Goal: Contribute content: Contribute content

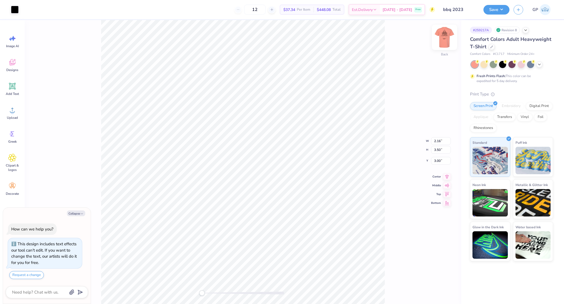
click at [442, 38] on img at bounding box center [445, 37] width 22 height 22
type textarea "x"
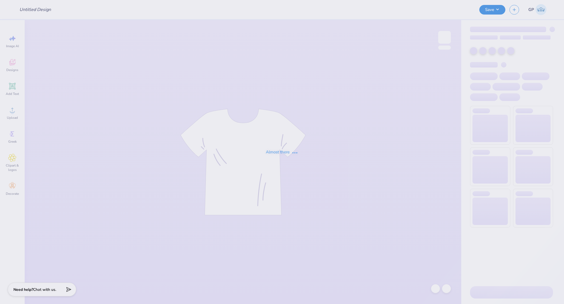
type input "BBQ"
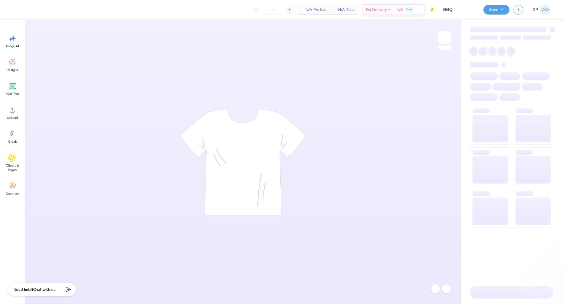
type input "24"
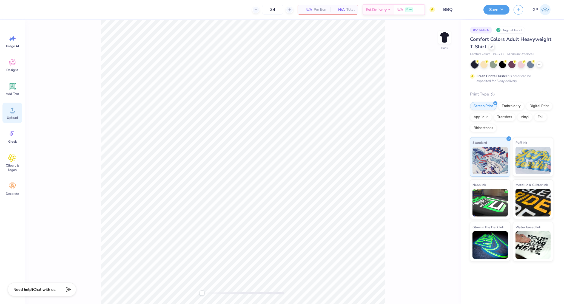
click at [12, 112] on icon at bounding box center [12, 110] width 5 height 5
click at [15, 9] on div at bounding box center [15, 9] width 8 height 8
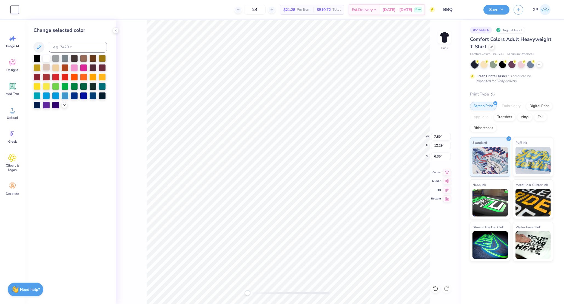
click at [48, 67] on div at bounding box center [46, 67] width 7 height 7
click at [12, 82] on icon at bounding box center [12, 86] width 8 height 8
type input "5.59"
type input "1.62"
type input "11.69"
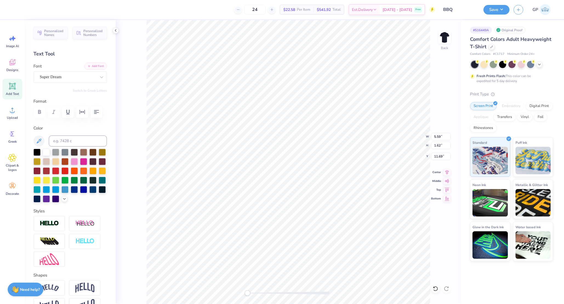
click at [92, 67] on button "Add Font" at bounding box center [95, 66] width 22 height 7
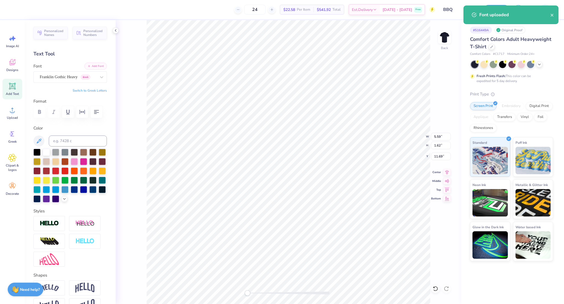
type input "7.59"
type input "12.29"
type input "6.35"
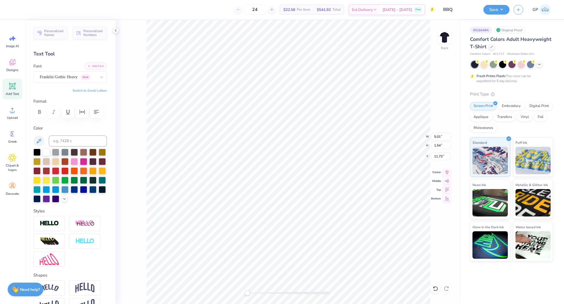
type textarea "Mediator BBQ"
click at [334, 266] on li "Bring to Front" at bounding box center [339, 266] width 43 height 11
type input "14.17"
type input "1.80"
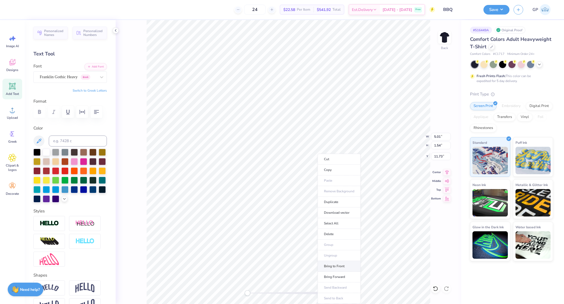
type input "11.60"
type input "7.90"
type input "1.00"
type input "7.49"
type input "0.95"
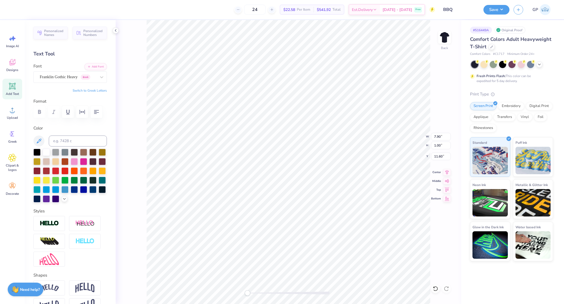
type input "6.33"
type textarea "2025"
type input "3.20"
type input "0.96"
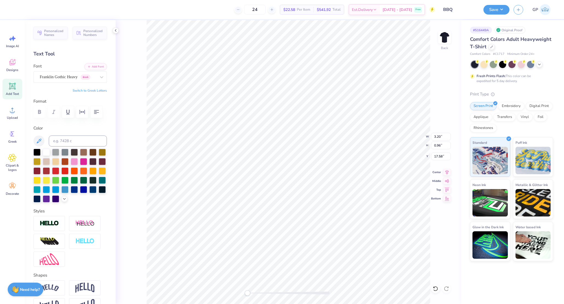
type input "17.58"
type input "3.54"
type input "1.06"
click at [85, 111] on icon "button" at bounding box center [82, 112] width 7 height 7
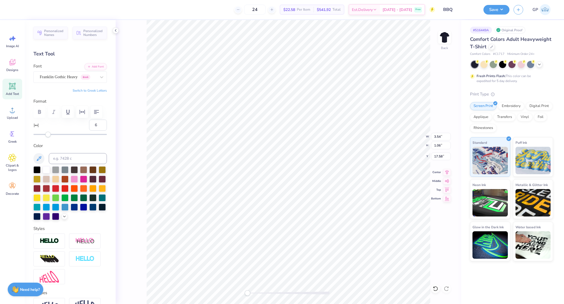
type input "7"
click at [49, 137] on div at bounding box center [69, 134] width 73 height 5
type input "8"
click at [49, 137] on div "Accessibility label" at bounding box center [48, 134] width 5 height 5
type input "12"
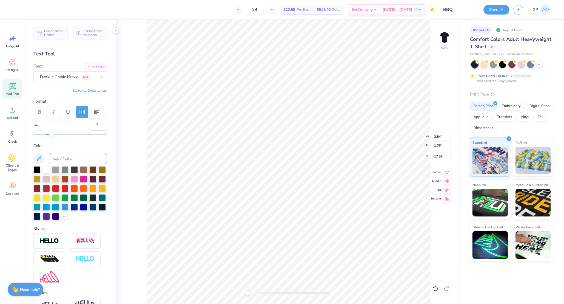
click at [51, 137] on div "Accessibility label" at bounding box center [51, 134] width 5 height 5
type input "14"
click at [53, 137] on div "Accessibility label" at bounding box center [52, 134] width 5 height 5
type input "16"
click at [54, 137] on div "Accessibility label" at bounding box center [53, 134] width 5 height 5
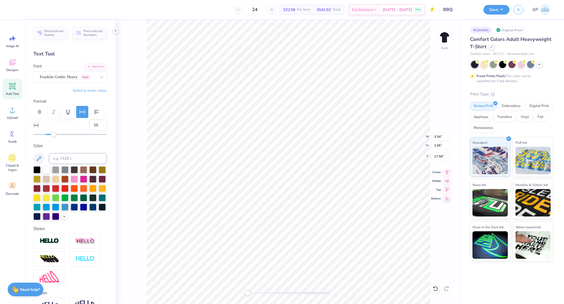
click at [251, 290] on div at bounding box center [289, 292] width 82 height 5
type input "18"
click at [55, 137] on div "Accessibility label" at bounding box center [54, 134] width 5 height 5
click at [225, 291] on div "Back" at bounding box center [289, 162] width 346 height 284
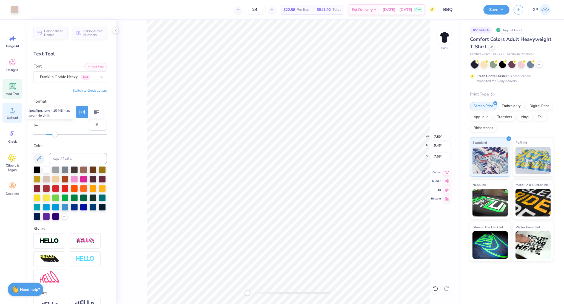
click at [12, 117] on span "Upload" at bounding box center [12, 117] width 11 height 4
click at [292, 282] on li "Send to Back" at bounding box center [299, 286] width 43 height 11
type input "7.58"
type input "0"
type input "7.59"
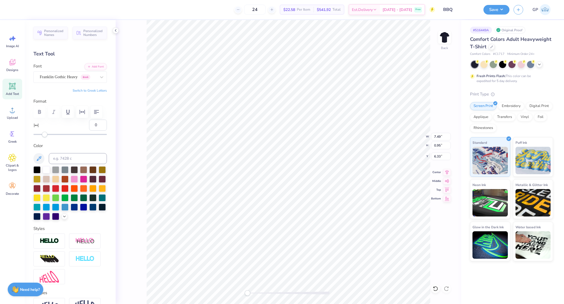
type input "9.46"
type input "7.58"
type input "4.37"
type input "1.06"
type input "17.59"
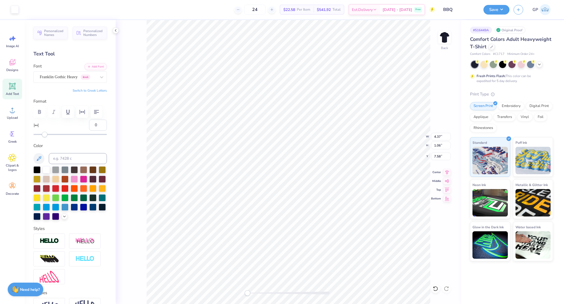
type input "18"
type input "7.59"
type input "11.07"
type input "7.58"
click at [439, 144] on input "12.32" at bounding box center [441, 145] width 20 height 8
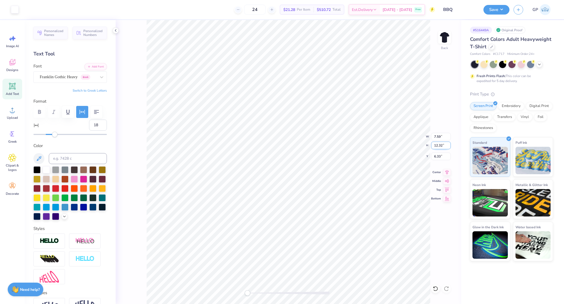
click at [439, 144] on input "12.32" at bounding box center [441, 145] width 20 height 8
type input "3.5"
type input "2.16"
type input "3.50"
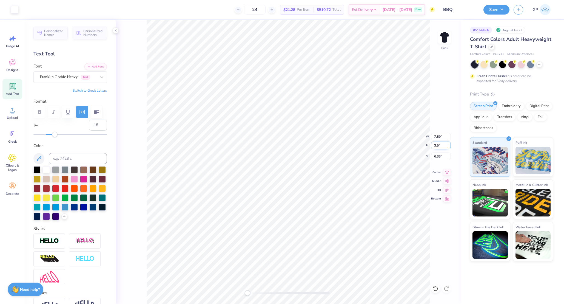
type input "10.74"
type input "2.01"
click at [440, 152] on div "Back W 2.16 2.16 " H 3.50 3.50 " Y 2.01 2.01 " Center Middle Top Bottom" at bounding box center [289, 162] width 346 height 284
click at [441, 158] on input "2.01" at bounding box center [441, 156] width 20 height 8
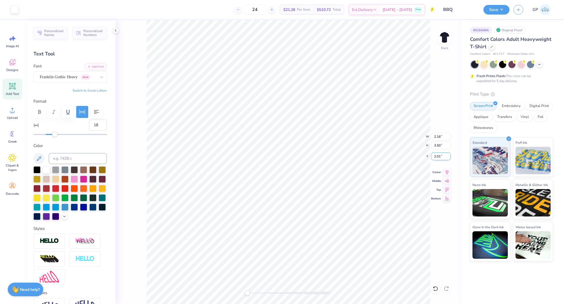
click at [441, 158] on input "2.01" at bounding box center [441, 156] width 20 height 8
type input "3.00"
click at [406, 143] on div "Back W 2.16 2.16 " H 3.50 3.50 " Y 3.00 3.00 " Center Middle Top Bottom" at bounding box center [289, 162] width 346 height 284
click at [448, 32] on img at bounding box center [445, 37] width 22 height 22
click at [454, 43] on div "Front" at bounding box center [289, 162] width 346 height 284
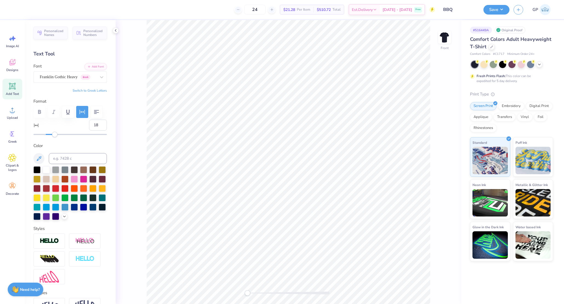
click at [451, 43] on div "Front" at bounding box center [289, 162] width 346 height 284
click at [447, 40] on img at bounding box center [445, 37] width 22 height 22
type input "0"
click at [441, 40] on img at bounding box center [445, 37] width 22 height 22
type input "10.18"
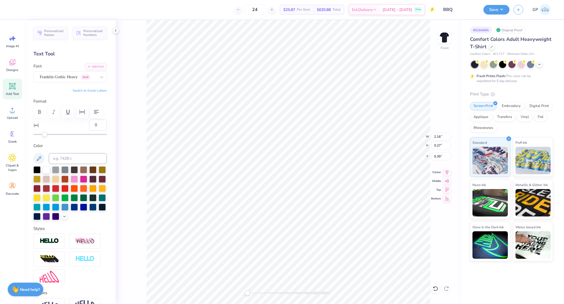
type input "1.29"
type input "7.64"
type input "0.97"
type input "17.35"
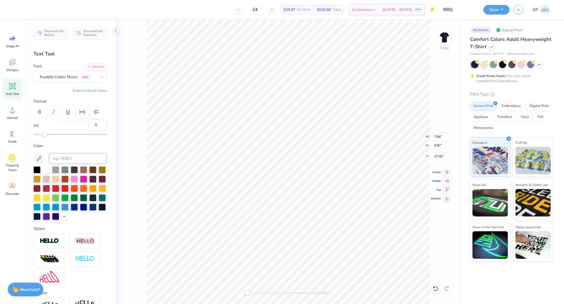
type textarea "Follow me to the Mediator BBQ"
type input "10.73"
type input "0.60"
type input "17.43"
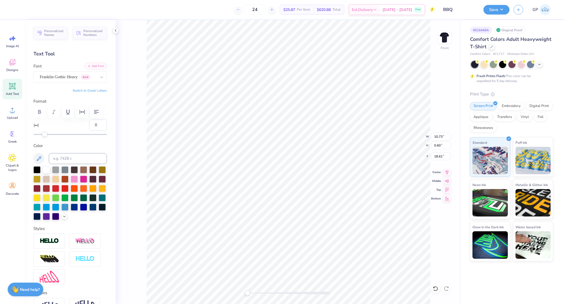
click at [87, 65] on icon "button" at bounding box center [88, 65] width 3 height 3
type textarea "Do good and share with others. With such sacrifices God is pleased. Hebrews 13:…"
click at [96, 68] on button "Add Font" at bounding box center [95, 66] width 22 height 7
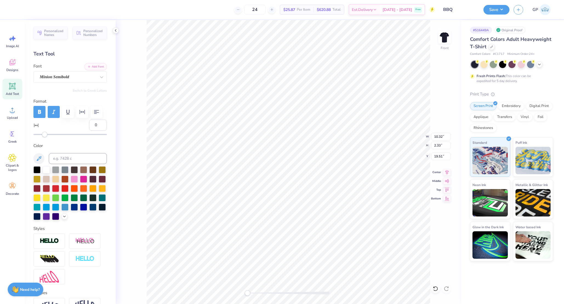
type input "19.51"
type textarea "Do good and share with others."
type textarea "With such sacrifices God is pleased."
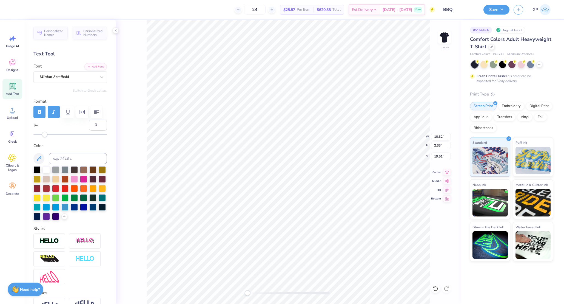
scroll to position [7, 4]
type input "14.90"
type textarea "Hebrews 13:16"
click at [444, 174] on icon at bounding box center [447, 171] width 8 height 7
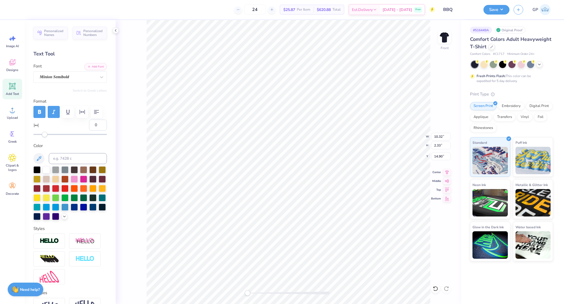
type input "10.26"
type input "0.71"
type input "20.21"
click at [447, 170] on icon at bounding box center [447, 171] width 4 height 5
type input "9.13"
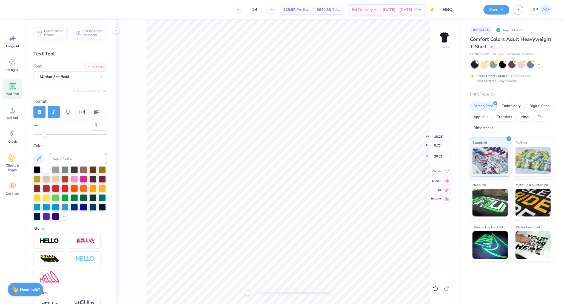
type input "19.50"
click at [447, 171] on icon at bounding box center [447, 171] width 8 height 7
type input "8.98"
type input "1.89"
type input "19.77"
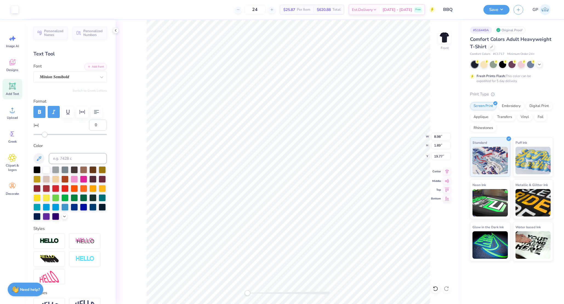
click at [446, 171] on icon at bounding box center [447, 171] width 8 height 7
type input "10.73"
type input "0.60"
type input "18.61"
click at [436, 139] on input "10.73" at bounding box center [441, 137] width 20 height 8
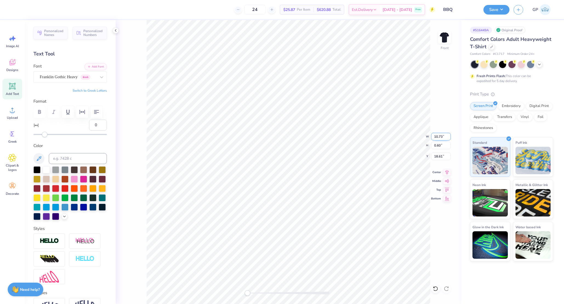
click at [436, 139] on input "10.73" at bounding box center [441, 137] width 20 height 8
type input "12.00"
type input "0.68"
type input "18.58"
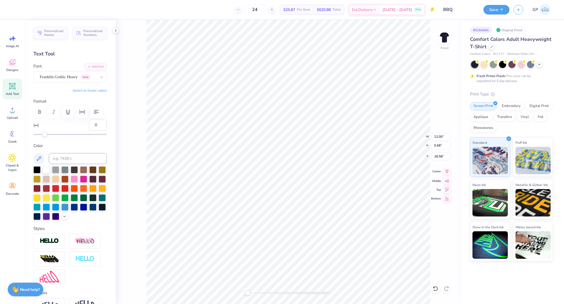
click at [448, 174] on icon at bounding box center [447, 171] width 8 height 7
type input "15.11"
click at [12, 106] on icon at bounding box center [12, 110] width 8 height 8
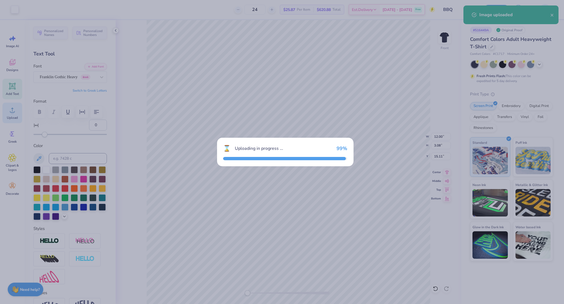
type input "8.24"
type input "7.21"
type input "10.15"
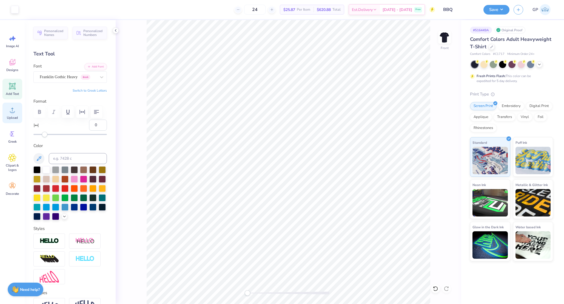
click at [11, 112] on circle at bounding box center [12, 112] width 4 height 4
click at [15, 112] on icon at bounding box center [12, 110] width 8 height 8
click at [450, 173] on icon at bounding box center [447, 171] width 8 height 7
type input "6.74"
type input "4.98"
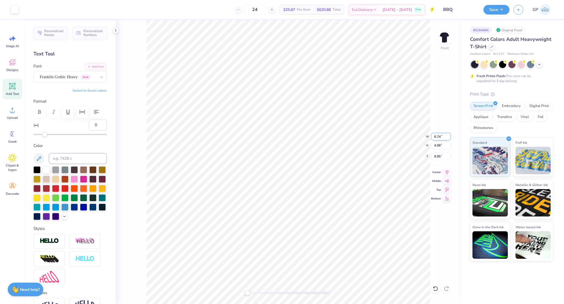
type input "9.95"
type input "7.46"
type input "5.52"
type input "9.21"
click at [448, 172] on icon at bounding box center [447, 171] width 4 height 5
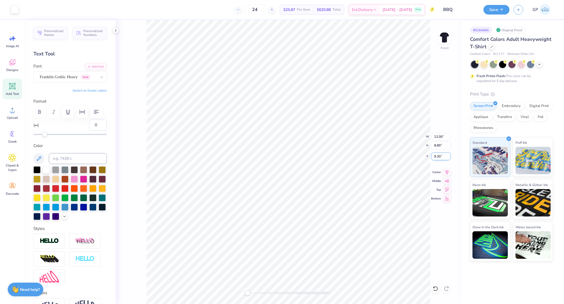
click at [442, 154] on input "9.30" at bounding box center [441, 156] width 20 height 8
type input "3.00"
click at [492, 4] on div "Save GP" at bounding box center [524, 9] width 81 height 19
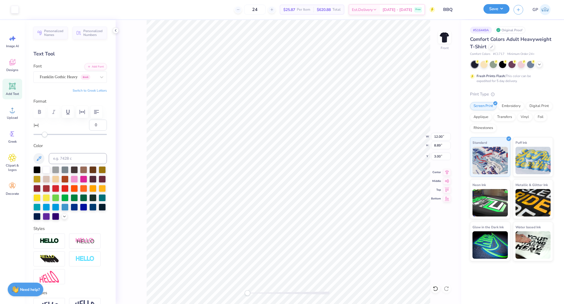
click at [492, 7] on button "Save" at bounding box center [497, 9] width 26 height 10
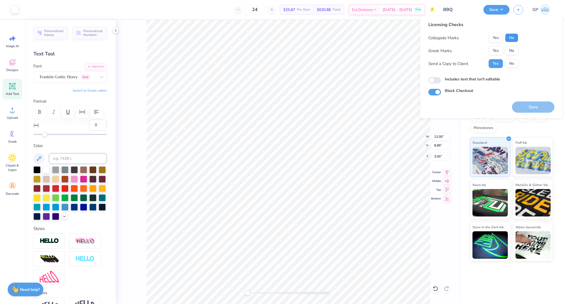
click at [509, 38] on button "No" at bounding box center [511, 37] width 13 height 9
click at [510, 52] on button "No" at bounding box center [511, 50] width 13 height 9
click at [550, 105] on button "Save" at bounding box center [533, 106] width 42 height 11
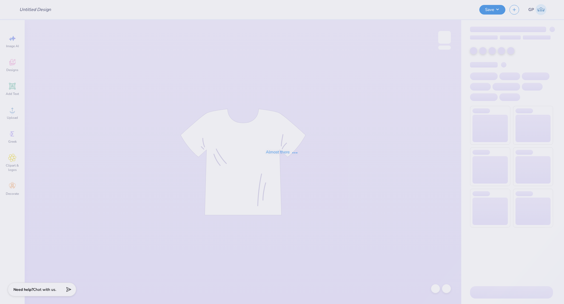
type input "Rough Sig DD"
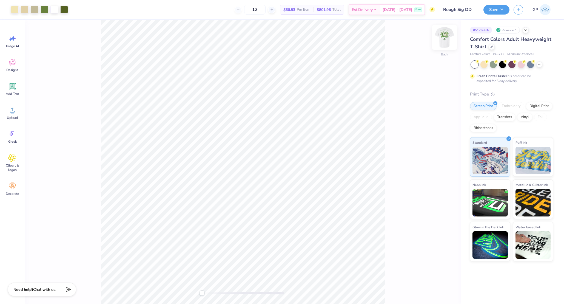
click at [441, 33] on img at bounding box center [445, 37] width 22 height 22
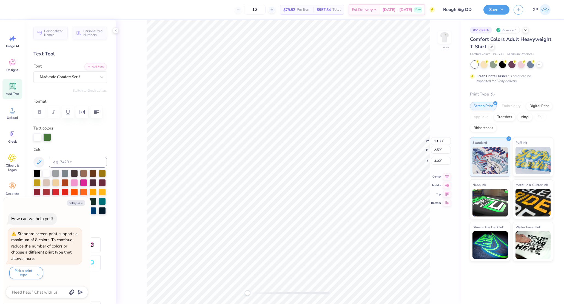
type textarea "x"
type input "15.29"
click at [12, 112] on circle at bounding box center [12, 112] width 4 height 4
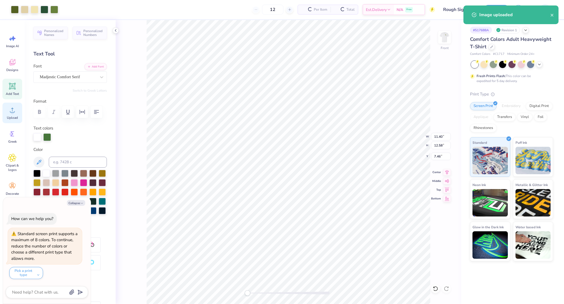
type textarea "x"
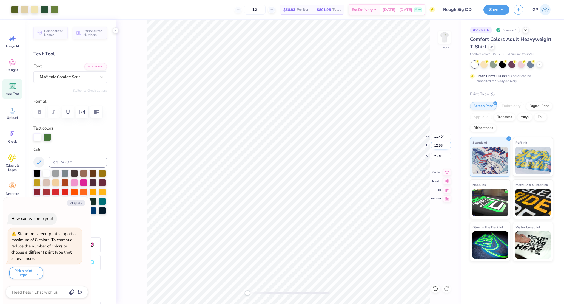
click at [442, 144] on input "12.58" at bounding box center [441, 145] width 20 height 8
click at [440, 135] on input "11.40" at bounding box center [441, 137] width 20 height 8
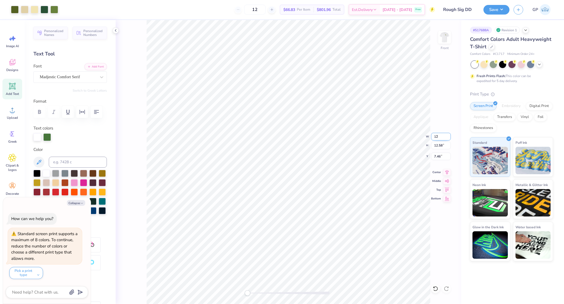
type input "12"
type textarea "x"
type input "12.00"
type input "13.25"
click at [440, 159] on input "7.13" at bounding box center [441, 156] width 20 height 8
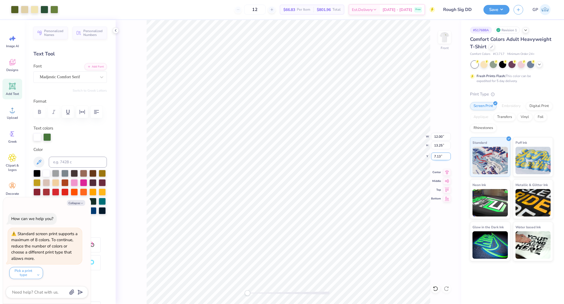
click at [440, 159] on input "7.13" at bounding box center [441, 156] width 20 height 8
type input "3"
click at [194, 2] on div "Art colors 12 $66.83 Per Item $801.96 Total Est. Delivery Sep 23 - 26 Free Desi…" at bounding box center [282, 152] width 564 height 304
click at [189, 1] on div "Art colors 12 $66.83 Per Item $801.96 Total Est. Delivery Sep 23 - 26 Free Desi…" at bounding box center [282, 152] width 564 height 304
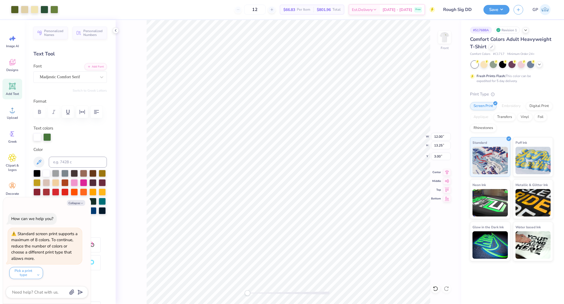
click at [435, 41] on div "Front W 12.00 12.00 " H 13.25 13.25 " Y 3.00 3.00 " Center Middle Top Bottom" at bounding box center [289, 162] width 346 height 284
click at [443, 39] on img at bounding box center [445, 37] width 22 height 22
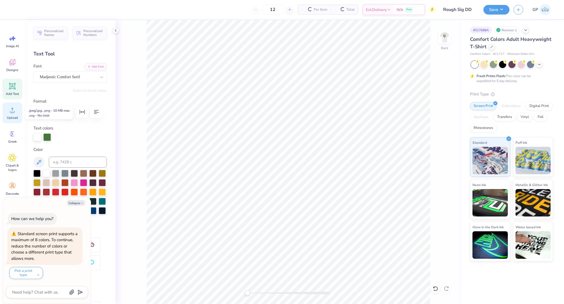
click at [10, 121] on div "Upload" at bounding box center [12, 113] width 20 height 21
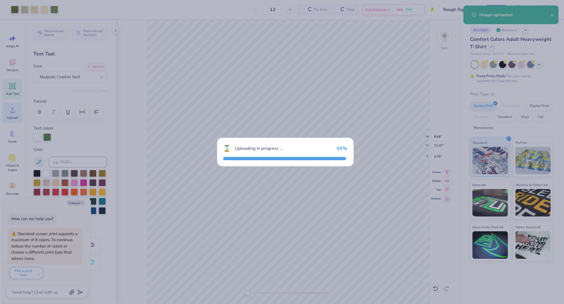
type textarea "x"
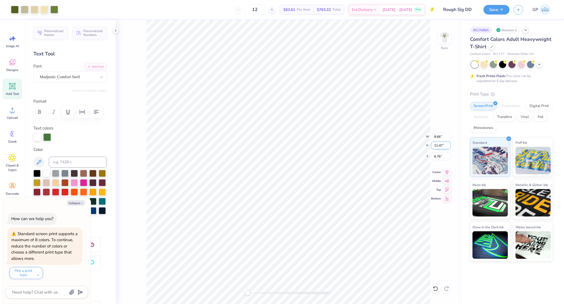
click at [439, 144] on input "11.47" at bounding box center [441, 145] width 20 height 8
type input "4"
type textarea "x"
type input "3.02"
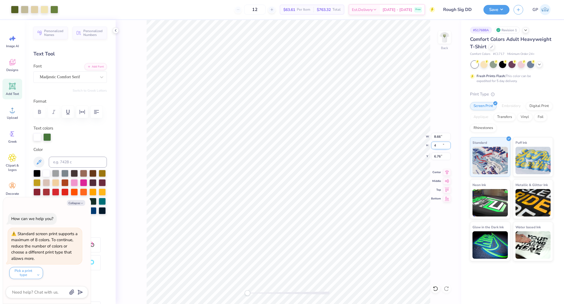
type input "4.00"
click at [444, 154] on input "10.50" at bounding box center [441, 156] width 20 height 8
type input "3"
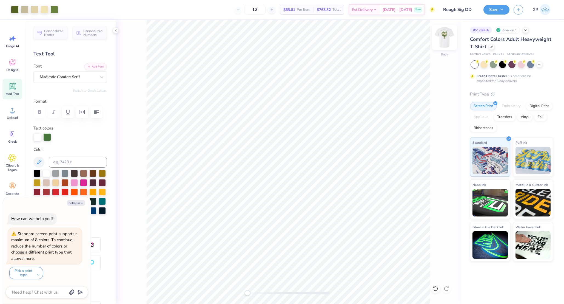
click at [449, 36] on img at bounding box center [445, 37] width 22 height 22
click at [452, 41] on div "Front" at bounding box center [289, 162] width 346 height 284
click at [446, 40] on img at bounding box center [445, 37] width 22 height 22
click at [492, 8] on button "Save" at bounding box center [497, 9] width 26 height 10
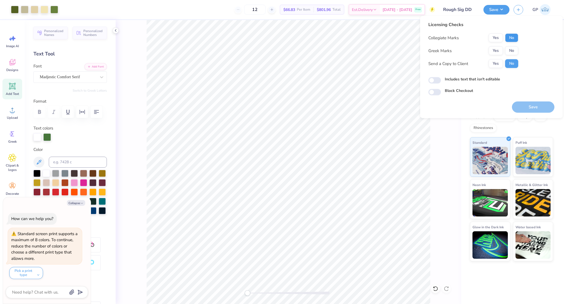
click at [511, 38] on button "No" at bounding box center [511, 37] width 13 height 9
click at [502, 48] on button "Yes" at bounding box center [496, 50] width 14 height 9
type textarea "x"
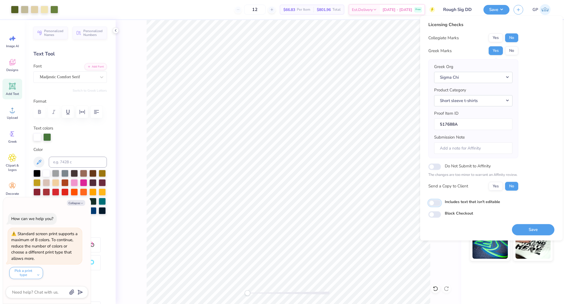
click at [438, 203] on input "Includes text that isn't editable" at bounding box center [434, 203] width 13 height 7
checkbox input "true"
click at [540, 230] on button "Save" at bounding box center [533, 229] width 42 height 11
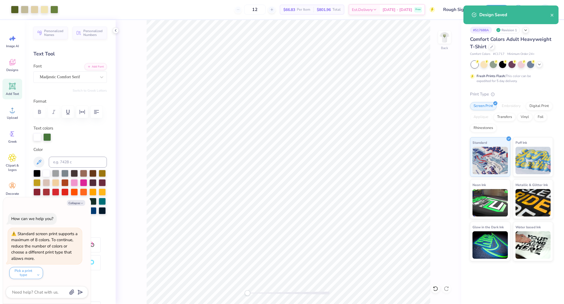
type textarea "x"
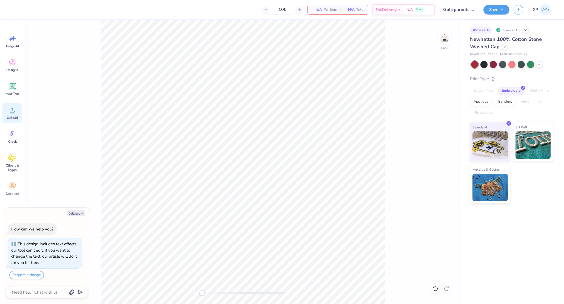
click at [14, 111] on icon at bounding box center [12, 110] width 8 height 8
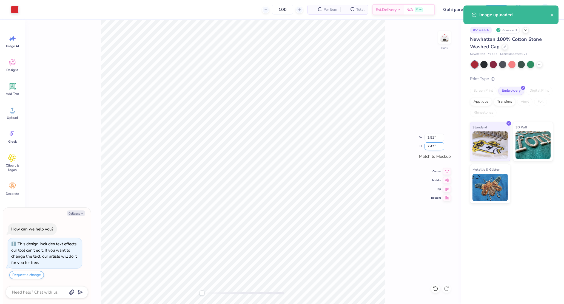
click at [433, 146] on input "2.47" at bounding box center [435, 146] width 20 height 8
type textarea "x"
click at [433, 146] on input "2.47" at bounding box center [435, 146] width 20 height 8
type input "2.4"
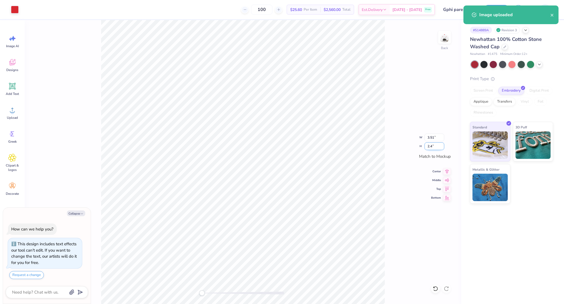
type textarea "x"
type input "3.41"
type input "2.40"
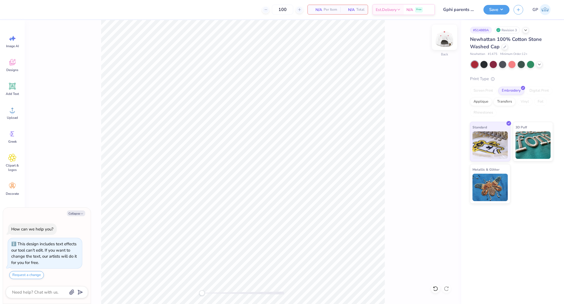
click at [444, 40] on img at bounding box center [445, 37] width 22 height 22
click at [441, 36] on img at bounding box center [444, 37] width 11 height 11
click at [7, 112] on div "Upload" at bounding box center [12, 113] width 20 height 21
click at [437, 39] on img at bounding box center [445, 37] width 22 height 22
click at [444, 38] on img at bounding box center [445, 37] width 22 height 22
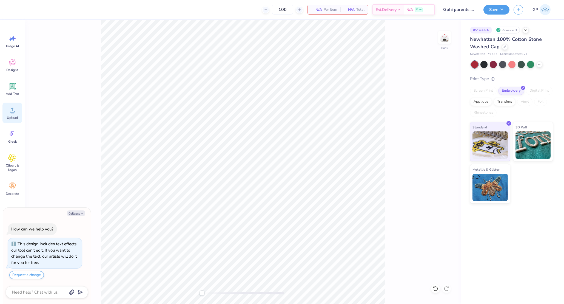
click at [19, 108] on div "Upload" at bounding box center [12, 113] width 20 height 21
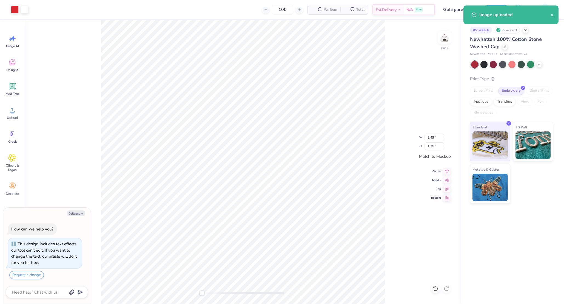
type textarea "x"
click at [431, 145] on input "1.75" at bounding box center [435, 146] width 20 height 8
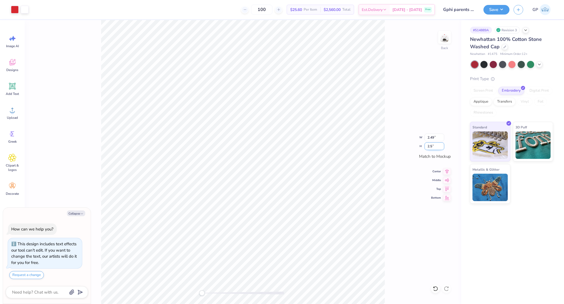
type input "2.5"
type textarea "x"
type input "3.56"
type input "2.50"
click at [491, 8] on button "Save" at bounding box center [497, 9] width 26 height 10
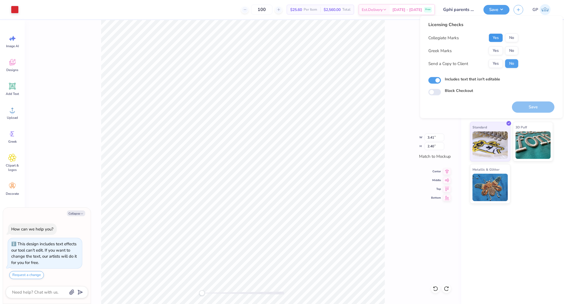
click at [496, 35] on button "Yes" at bounding box center [496, 37] width 14 height 9
click at [496, 48] on button "Yes" at bounding box center [496, 50] width 14 height 9
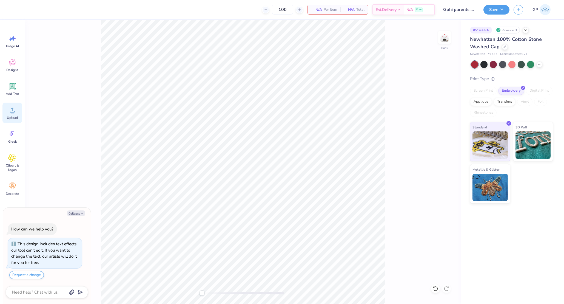
click at [18, 105] on div "Upload" at bounding box center [12, 113] width 20 height 21
click at [9, 106] on icon at bounding box center [12, 110] width 8 height 8
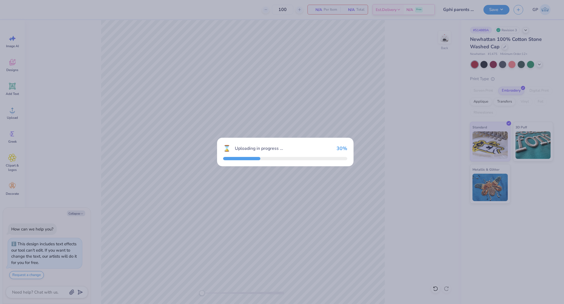
type textarea "x"
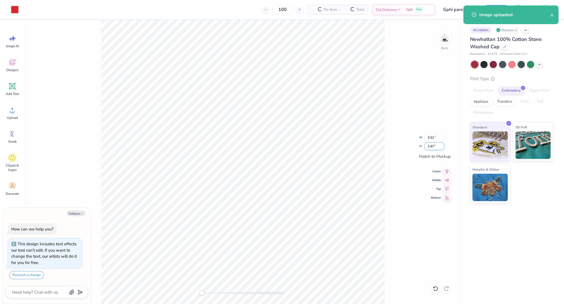
click at [439, 144] on input "2.47" at bounding box center [435, 146] width 20 height 8
type input "2"
type textarea "x"
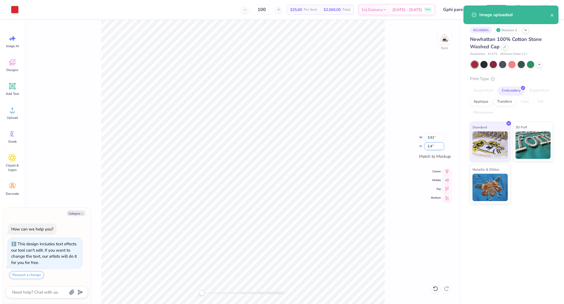
type input "2.4"
type textarea "x"
type input "3.41"
type input "2.40"
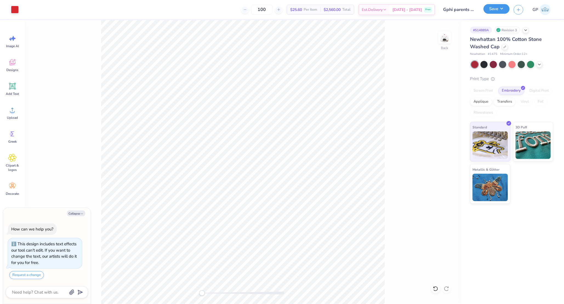
click at [498, 8] on button "Save" at bounding box center [497, 9] width 26 height 10
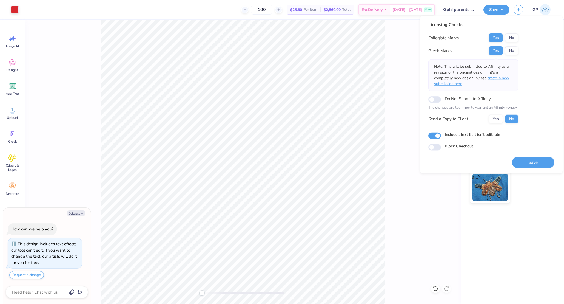
click at [509, 77] on span "create a new submission here" at bounding box center [471, 80] width 75 height 11
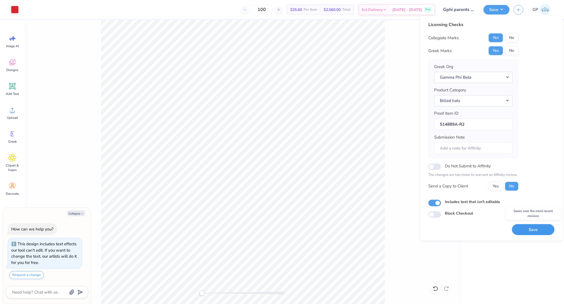
click at [538, 225] on button "Save" at bounding box center [533, 229] width 42 height 11
type textarea "x"
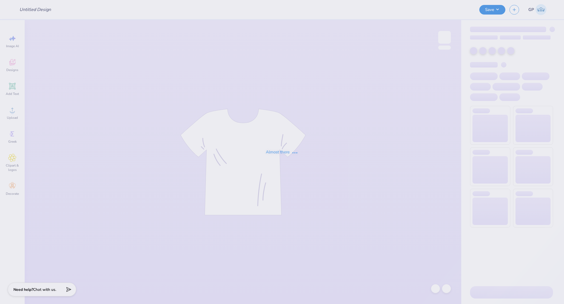
type input "Pike hoco"
